Goal: Task Accomplishment & Management: Use online tool/utility

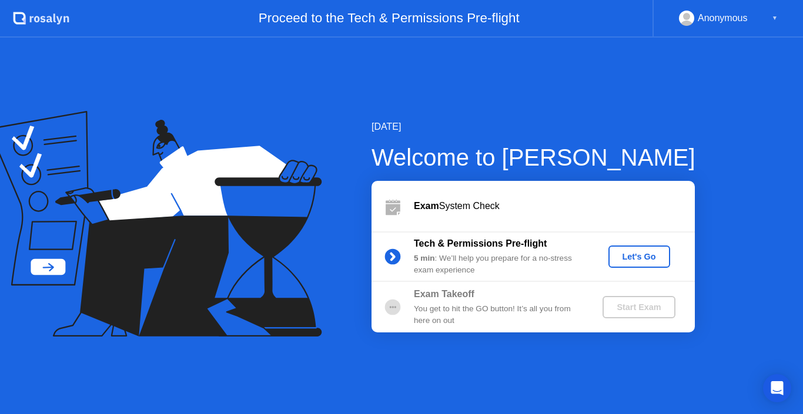
click at [625, 254] on div "Let's Go" at bounding box center [639, 256] width 52 height 9
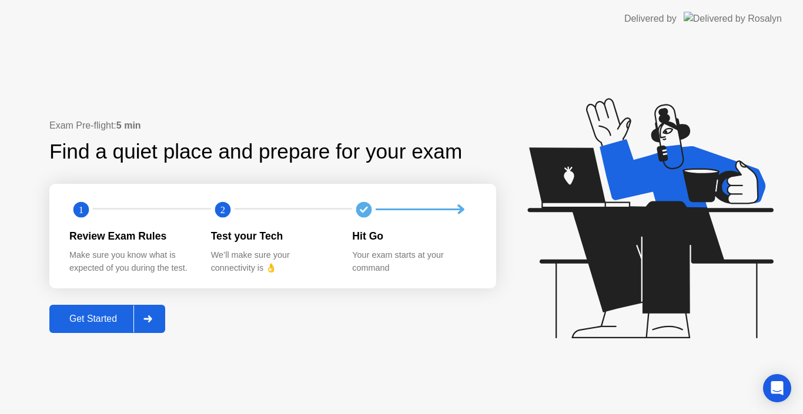
click at [143, 320] on div at bounding box center [147, 319] width 28 height 27
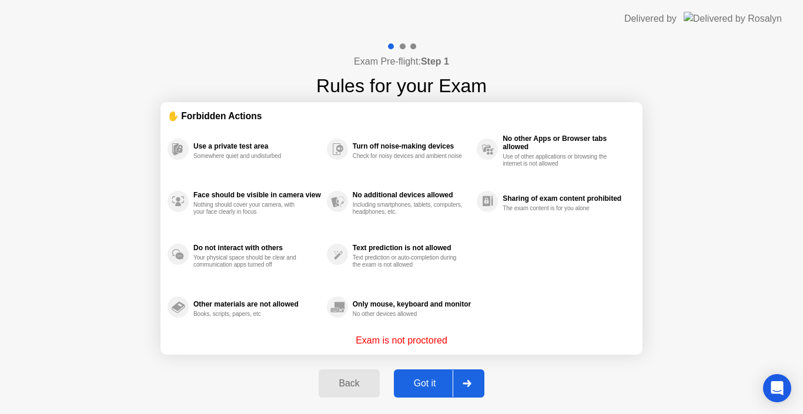
click at [466, 383] on icon at bounding box center [466, 383] width 8 height 7
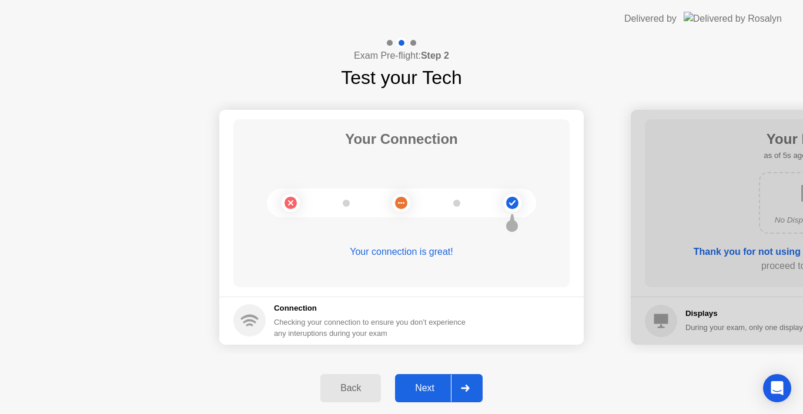
click at [461, 386] on icon at bounding box center [465, 388] width 9 height 7
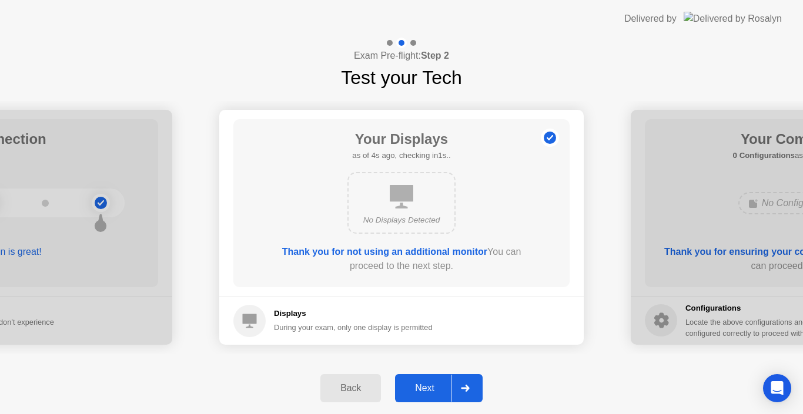
click at [461, 386] on icon at bounding box center [465, 388] width 9 height 7
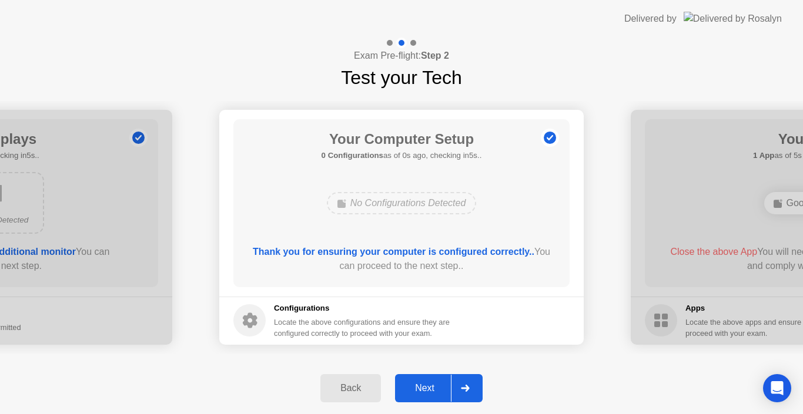
click at [461, 386] on icon at bounding box center [465, 388] width 9 height 7
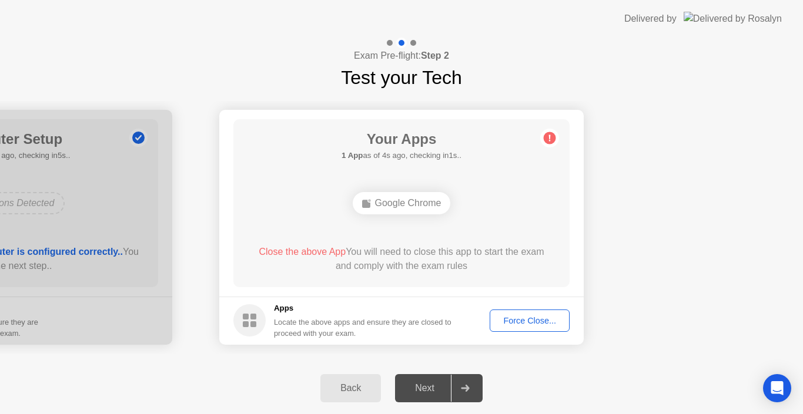
click at [541, 310] on button "Force Close..." at bounding box center [529, 321] width 80 height 22
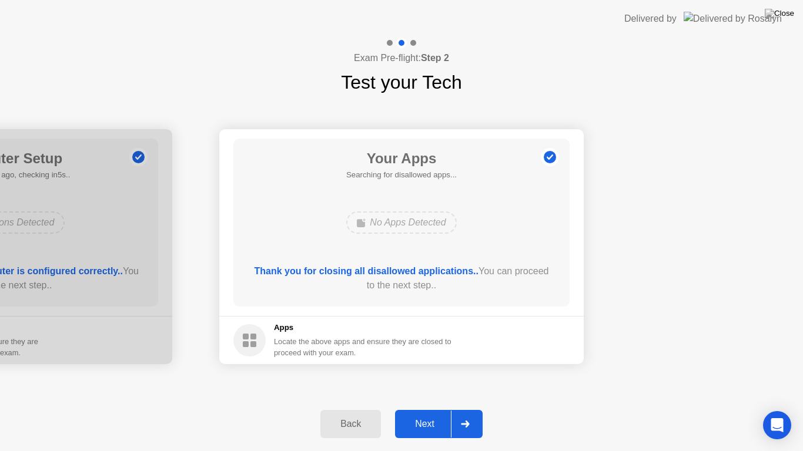
click at [463, 414] on icon at bounding box center [465, 424] width 9 height 7
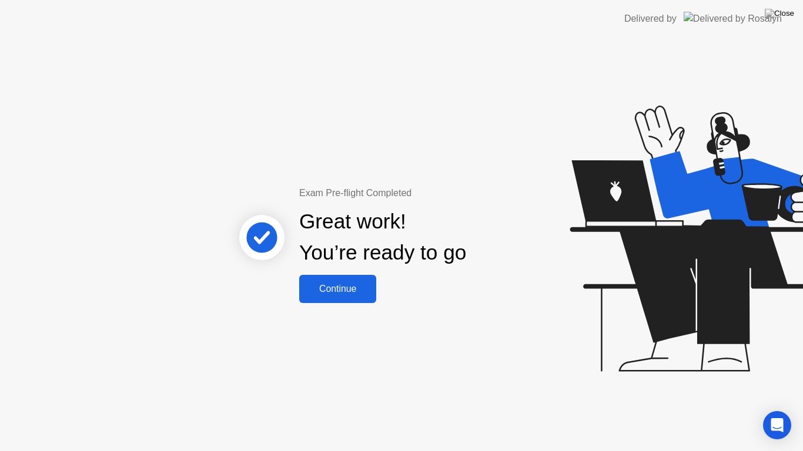
click at [323, 294] on div "Continue" at bounding box center [338, 289] width 70 height 11
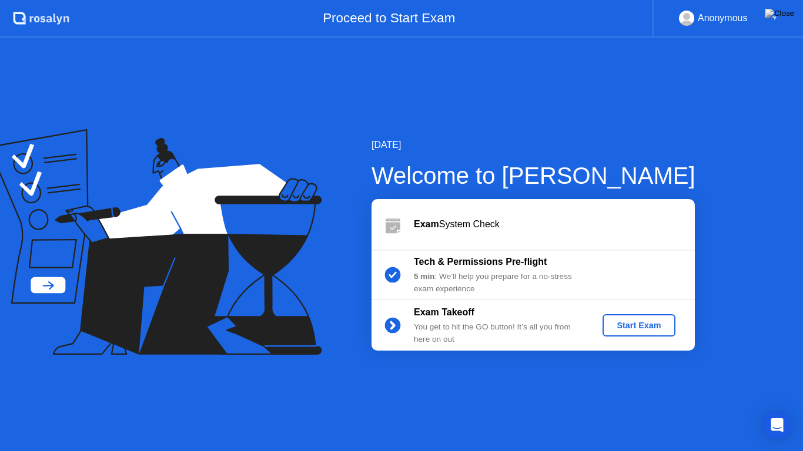
click at [773, 24] on div "▼" at bounding box center [775, 18] width 6 height 15
click at [770, 19] on div "Anonymous ▼" at bounding box center [728, 18] width 99 height 15
click at [691, 18] on rect at bounding box center [686, 20] width 19 height 17
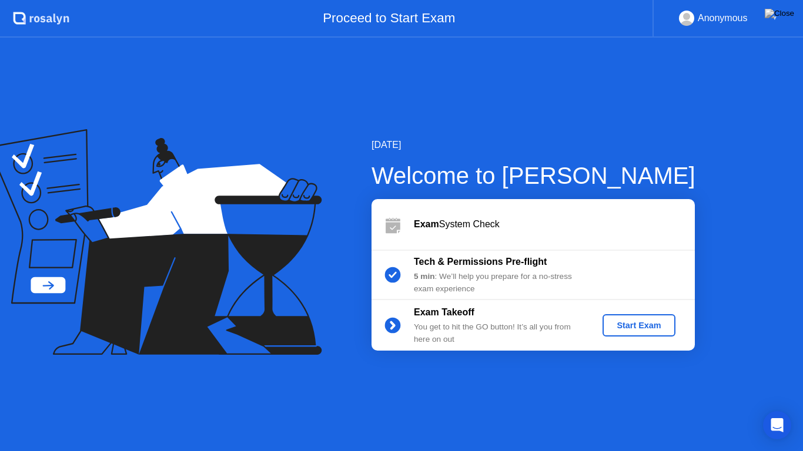
drag, startPoint x: 680, startPoint y: 18, endPoint x: 736, endPoint y: 18, distance: 55.2
click at [686, 18] on g at bounding box center [686, 21] width 19 height 25
click at [772, 18] on div "▼" at bounding box center [775, 18] width 6 height 15
click at [766, 19] on div "Anonymous ▼" at bounding box center [728, 18] width 99 height 15
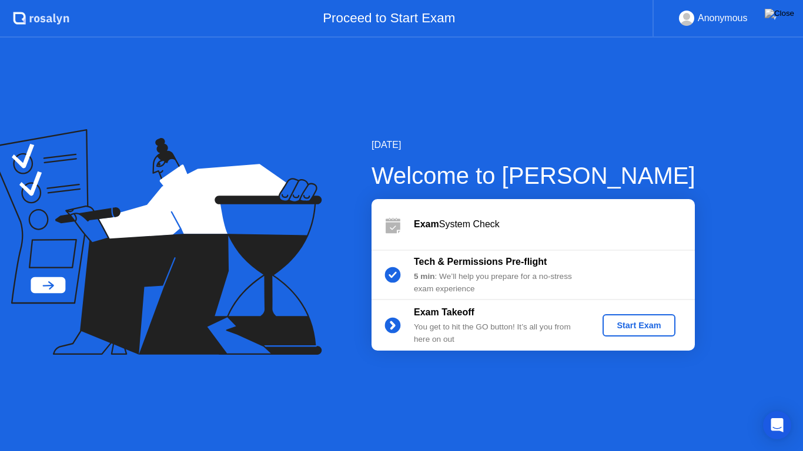
click at [766, 19] on div "Anonymous ▼" at bounding box center [728, 18] width 99 height 15
click at [517, 296] on div "Tech & Permissions Pre-flight 5 min : We’ll help you prepare for a no-stress ex…" at bounding box center [532, 275] width 323 height 51
click at [442, 309] on b "Exam Takeoff" at bounding box center [444, 312] width 61 height 10
click at [461, 333] on div "You get to hit the GO button! It’s all you from here on out" at bounding box center [498, 333] width 169 height 24
click at [635, 316] on button "Start Exam" at bounding box center [638, 325] width 72 height 22
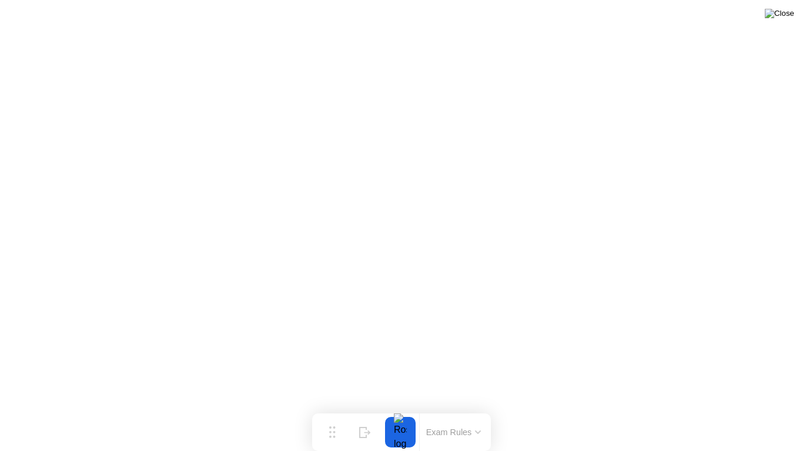
click at [786, 18] on img at bounding box center [778, 13] width 29 height 9
click at [404, 414] on div at bounding box center [400, 432] width 25 height 31
click at [395, 414] on div at bounding box center [400, 432] width 25 height 31
click at [785, 12] on img at bounding box center [778, 13] width 29 height 9
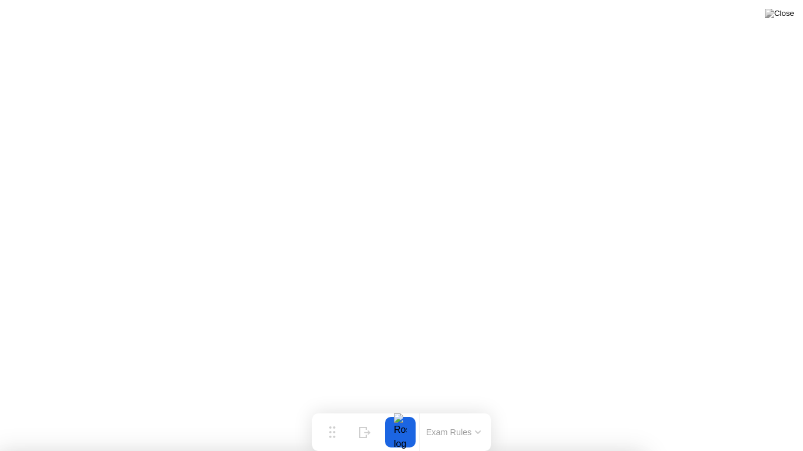
click at [530, 414] on div at bounding box center [401, 451] width 803 height 0
click at [784, 15] on img at bounding box center [778, 13] width 29 height 9
